Goal: Task Accomplishment & Management: Manage account settings

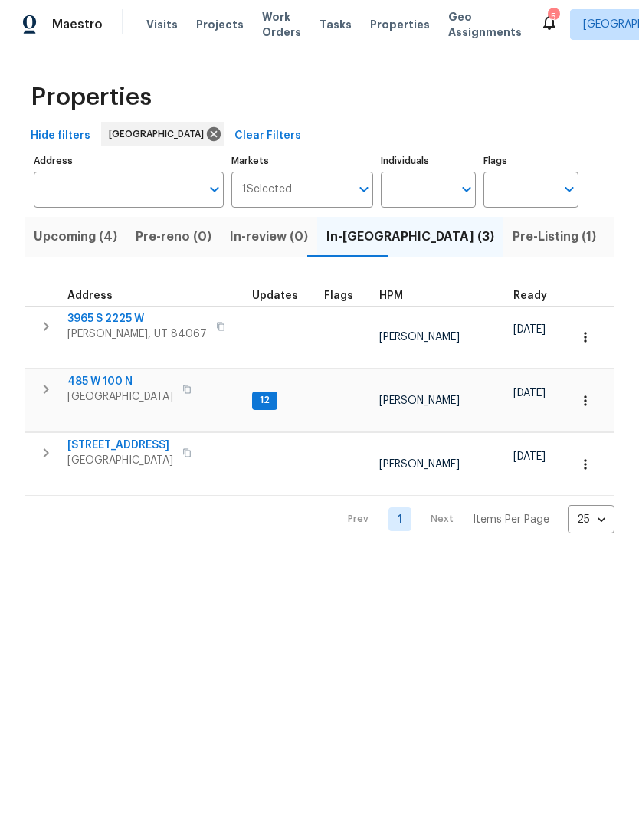
click at [159, 27] on span "Visits" at bounding box center [161, 24] width 31 height 15
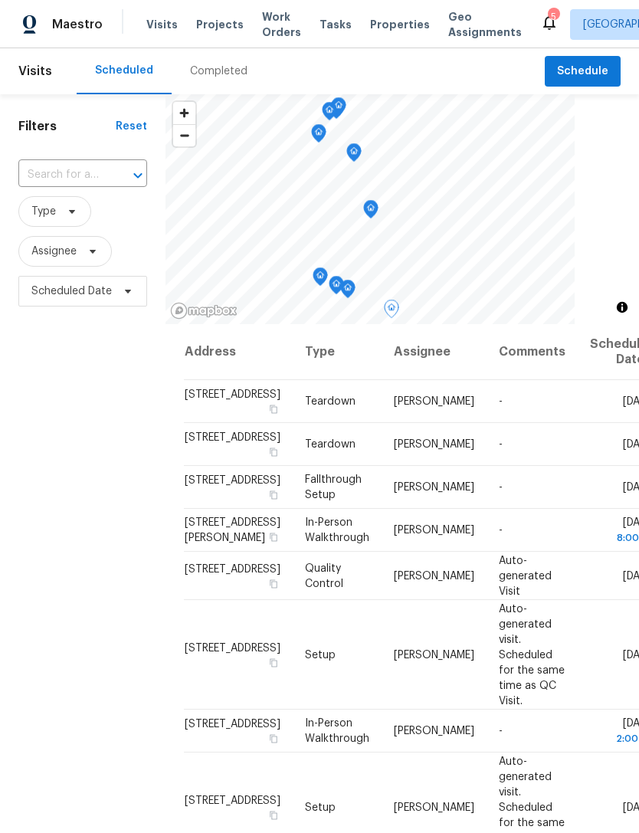
click at [0, 0] on icon at bounding box center [0, 0] width 0 height 0
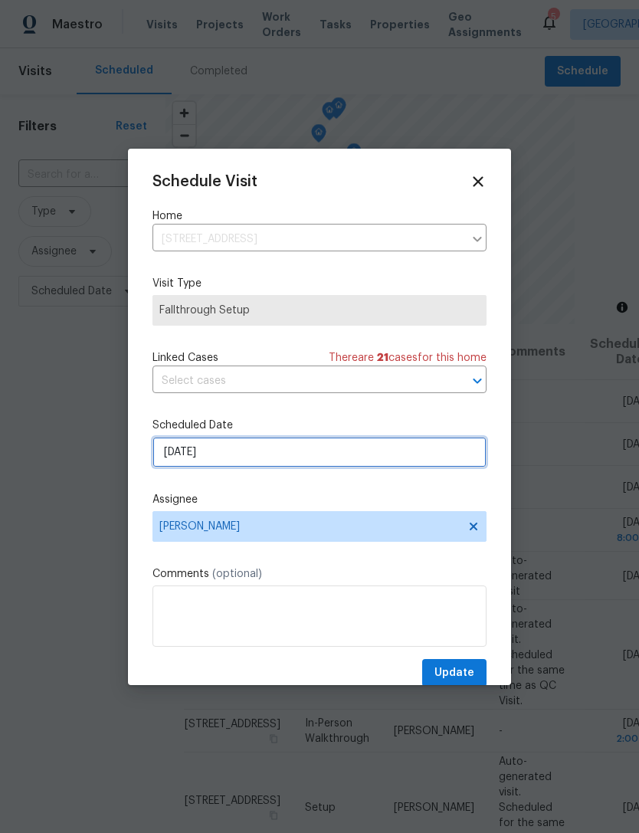
click at [207, 458] on input "[DATE]" at bounding box center [319, 452] width 334 height 31
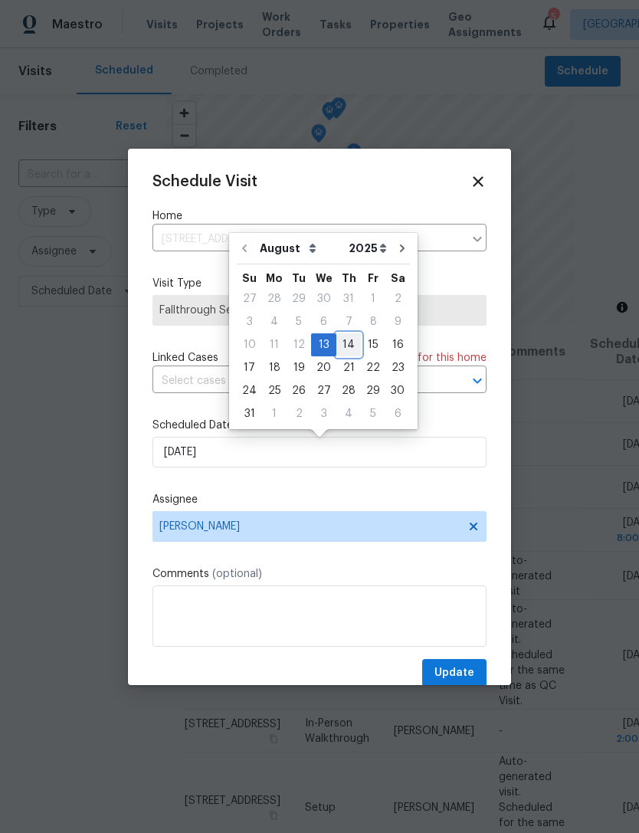
click at [339, 345] on div "14" at bounding box center [348, 344] width 25 height 21
type input "[DATE]"
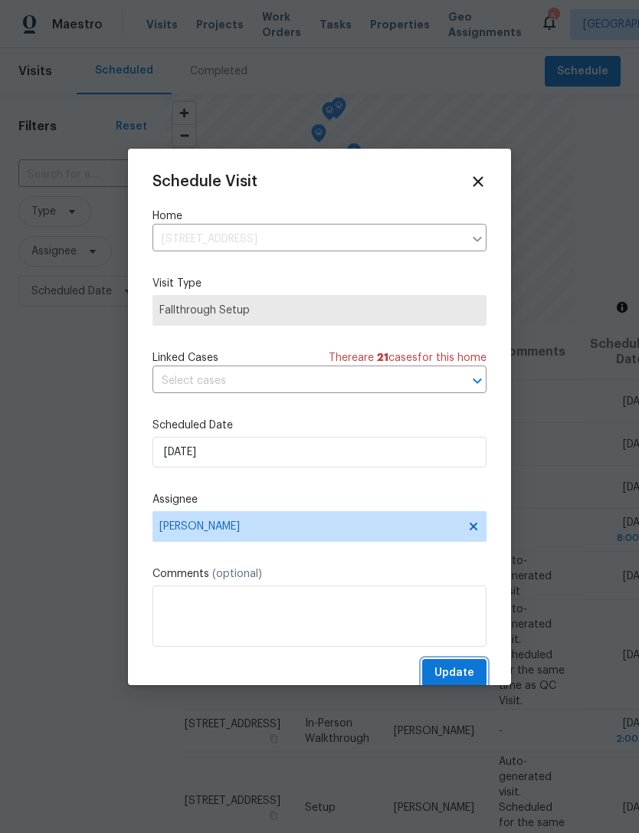
click at [475, 673] on button "Update" at bounding box center [454, 673] width 64 height 28
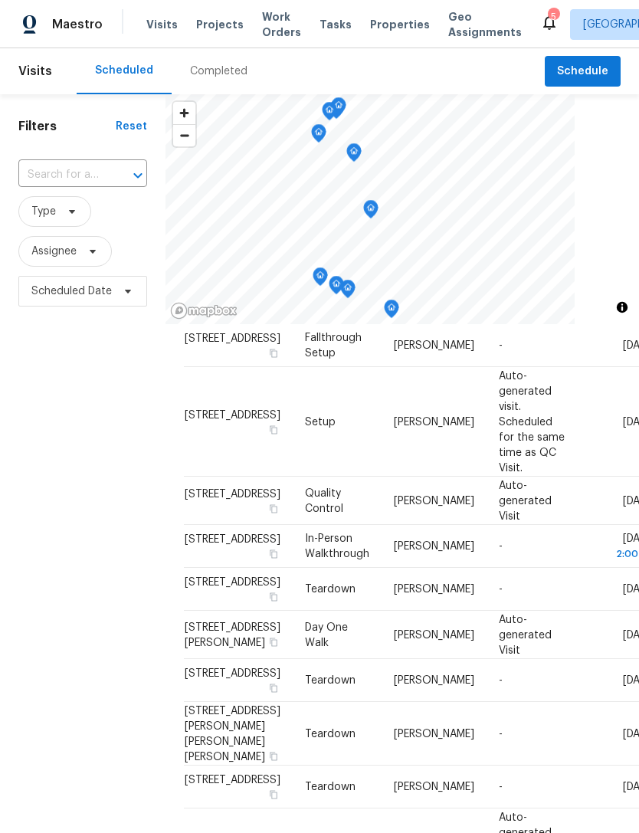
scroll to position [394, 0]
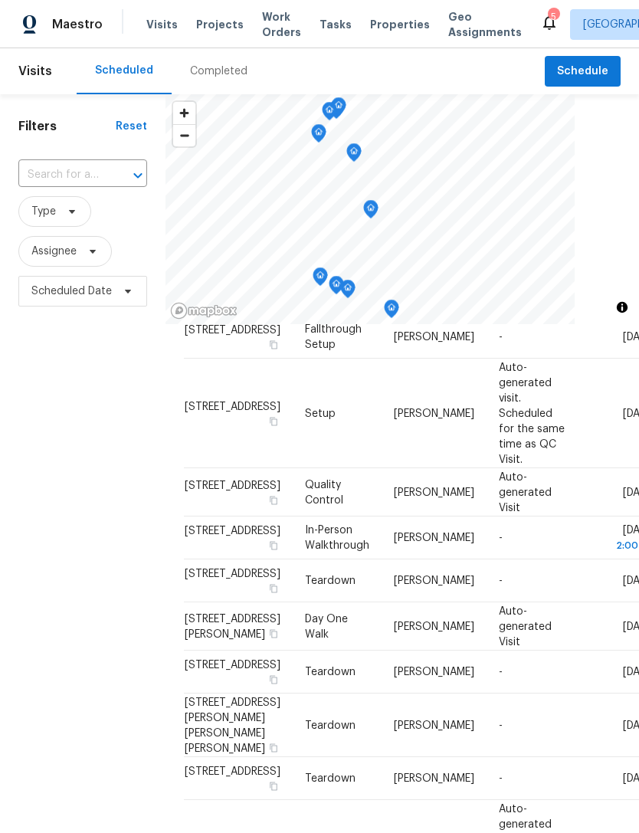
click at [161, 28] on span "Visits" at bounding box center [161, 24] width 31 height 15
click at [370, 25] on span "Properties" at bounding box center [400, 24] width 60 height 15
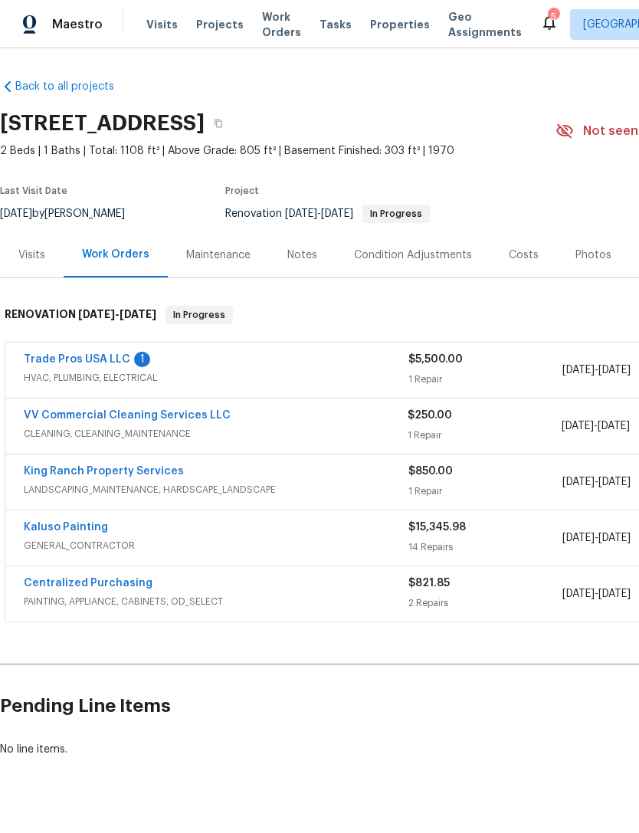
click at [98, 357] on link "Trade Pros USA LLC" at bounding box center [77, 359] width 107 height 11
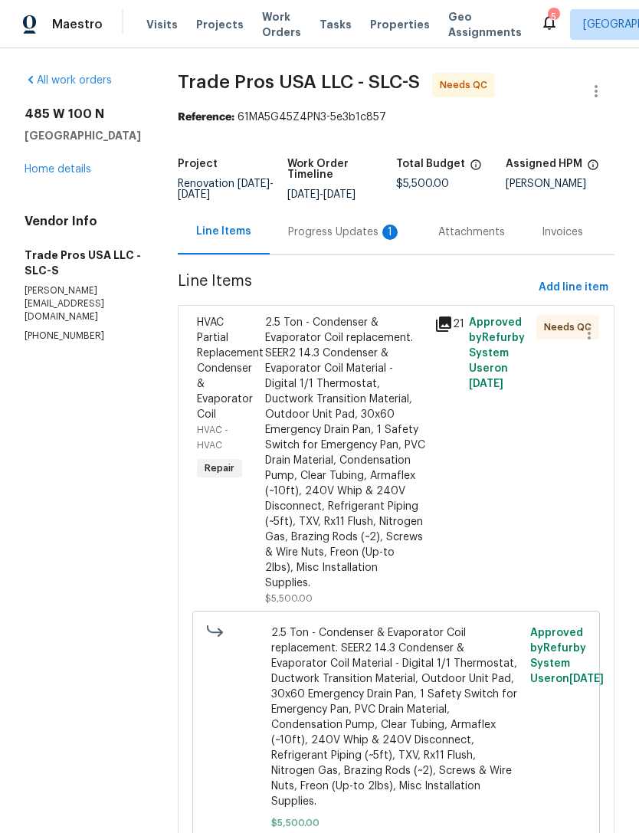
click at [352, 226] on div "Progress Updates 1" at bounding box center [344, 231] width 113 height 15
